Goal: Task Accomplishment & Management: Manage account settings

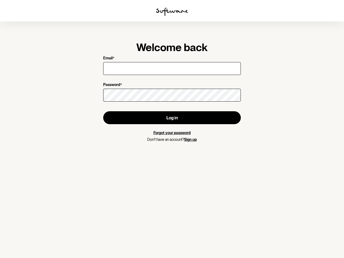
click at [172, 12] on img at bounding box center [172, 12] width 32 height 9
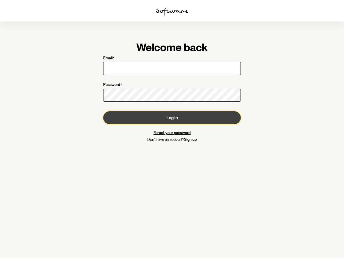
click at [172, 118] on button "Log in" at bounding box center [172, 117] width 138 height 13
